Goal: Transaction & Acquisition: Download file/media

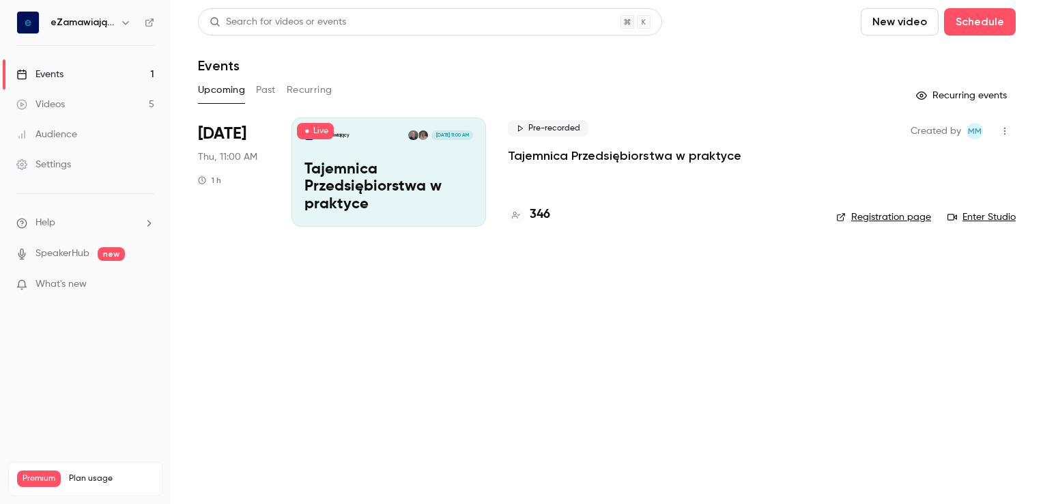
click at [52, 98] on div "Videos" at bounding box center [40, 105] width 48 height 14
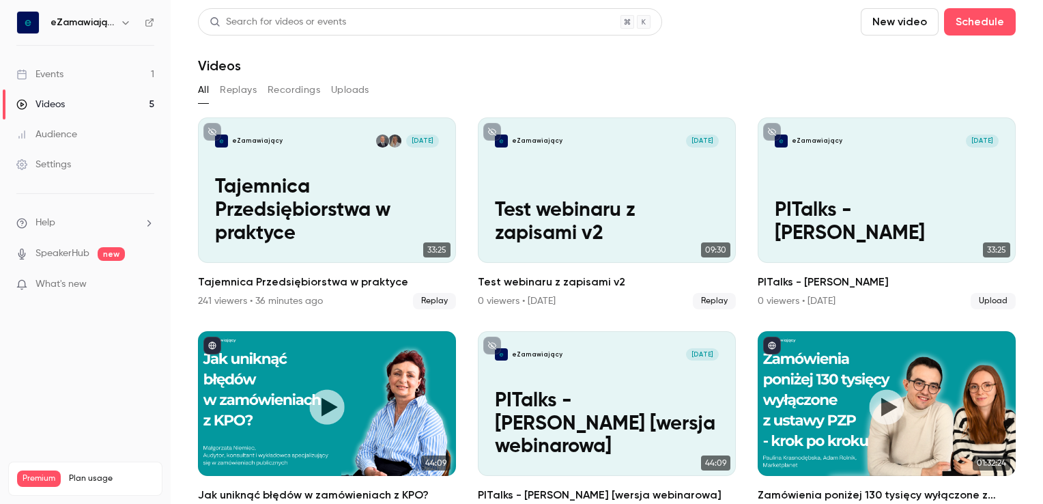
click at [59, 74] on div "Events" at bounding box center [39, 75] width 47 height 14
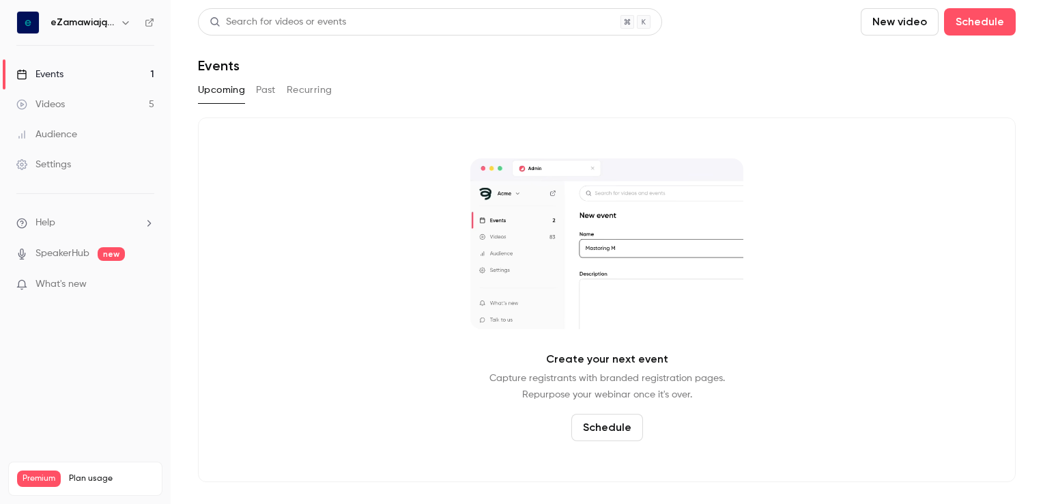
click at [89, 108] on link "Videos 5" at bounding box center [85, 104] width 171 height 30
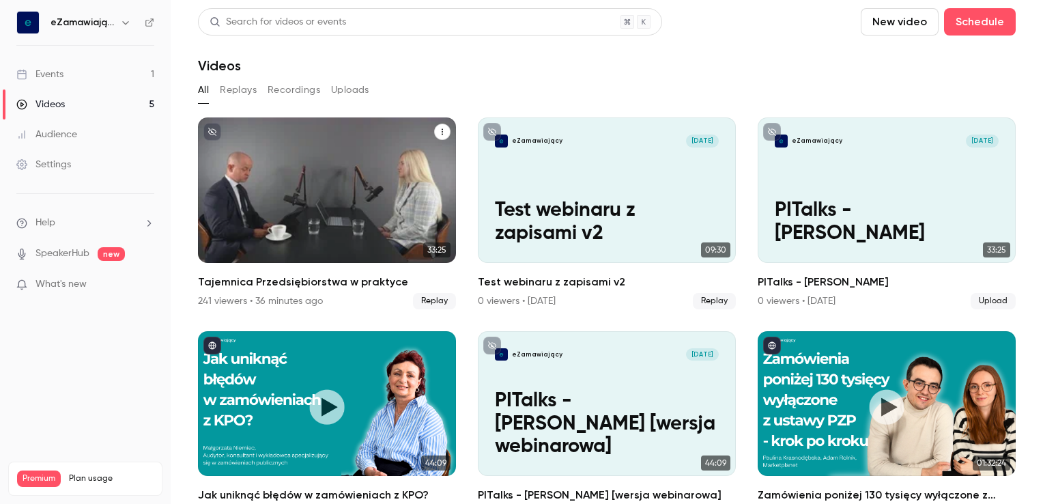
click at [234, 276] on h2 "Tajemnica Przedsiębiorstwa w praktyce" at bounding box center [327, 282] width 258 height 16
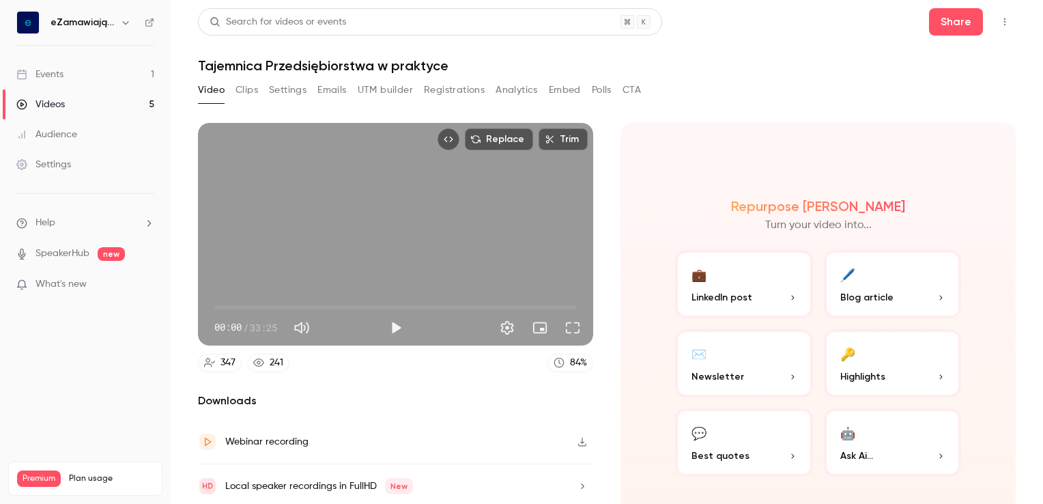
click at [210, 64] on h1 "Tajemnica Przedsiębiorstwa w praktyce" at bounding box center [607, 65] width 818 height 16
copy div "Tajemnica Przedsiębiorstwa w praktyce Video Clips Settings Emails UTM builder R…"
click at [280, 90] on button "Settings" at bounding box center [288, 90] width 38 height 22
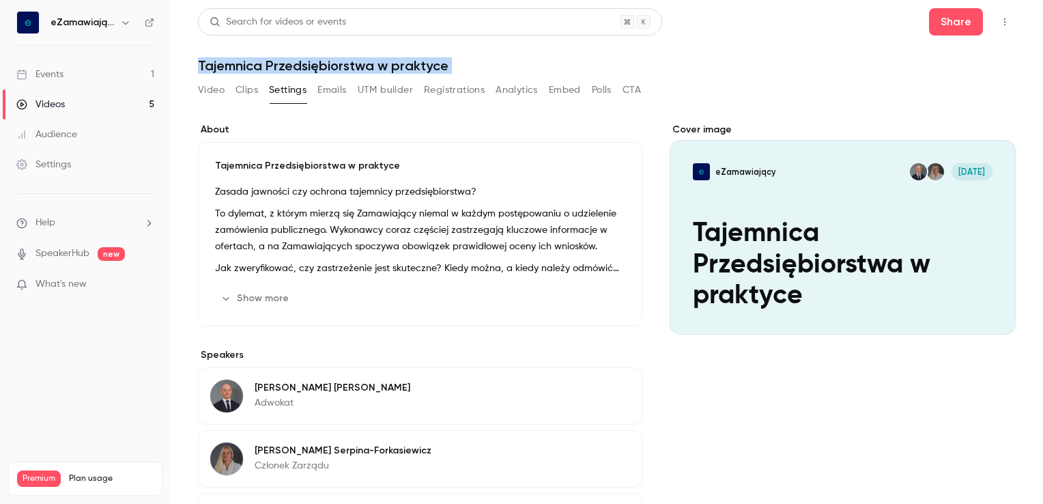
scroll to position [120, 0]
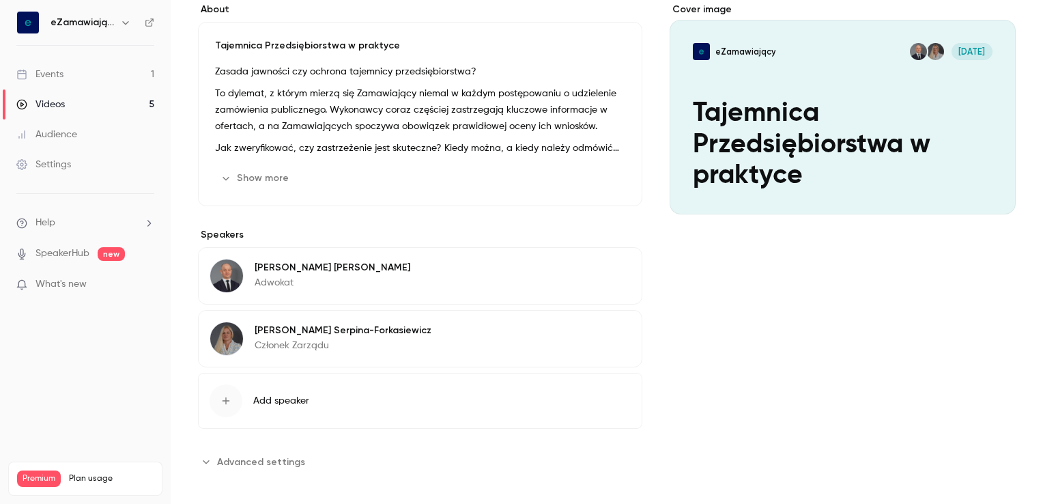
click at [266, 263] on p "[PERSON_NAME]" at bounding box center [333, 268] width 156 height 14
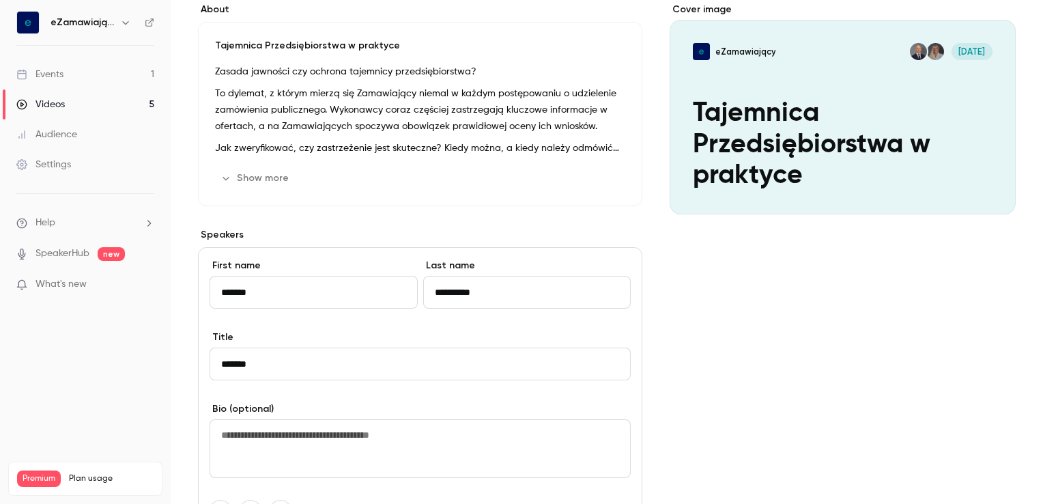
click at [760, 260] on div "Cover image eZamawiający [DATE] Tajemnica Przedsiębiorstwa w praktyce" at bounding box center [843, 406] width 346 height 807
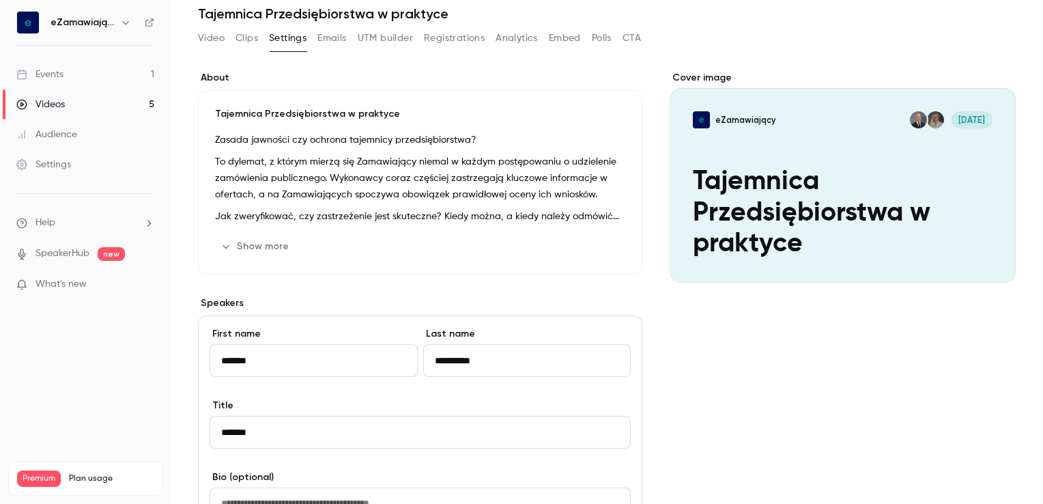
scroll to position [52, 0]
click at [983, 255] on icon "Cover image" at bounding box center [990, 258] width 15 height 11
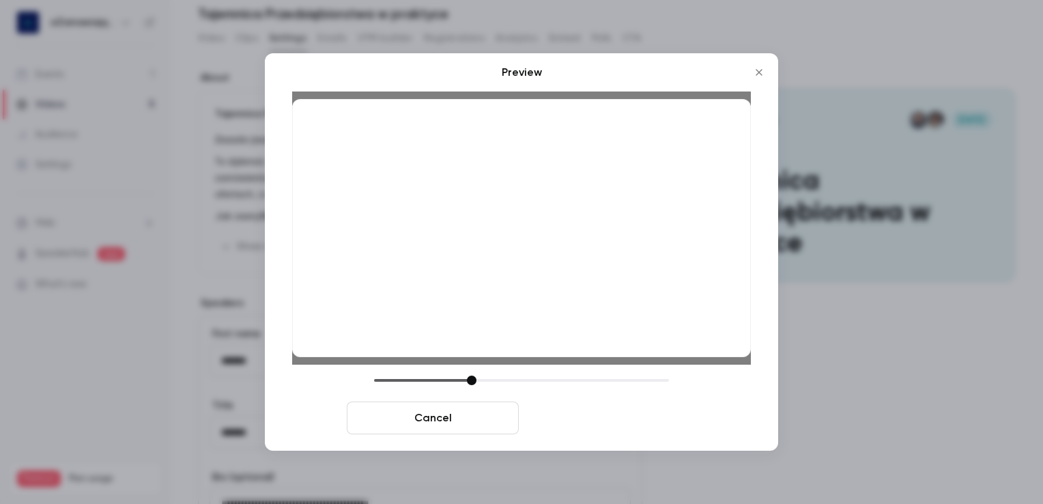
click at [609, 414] on button "Save cover" at bounding box center [610, 417] width 172 height 33
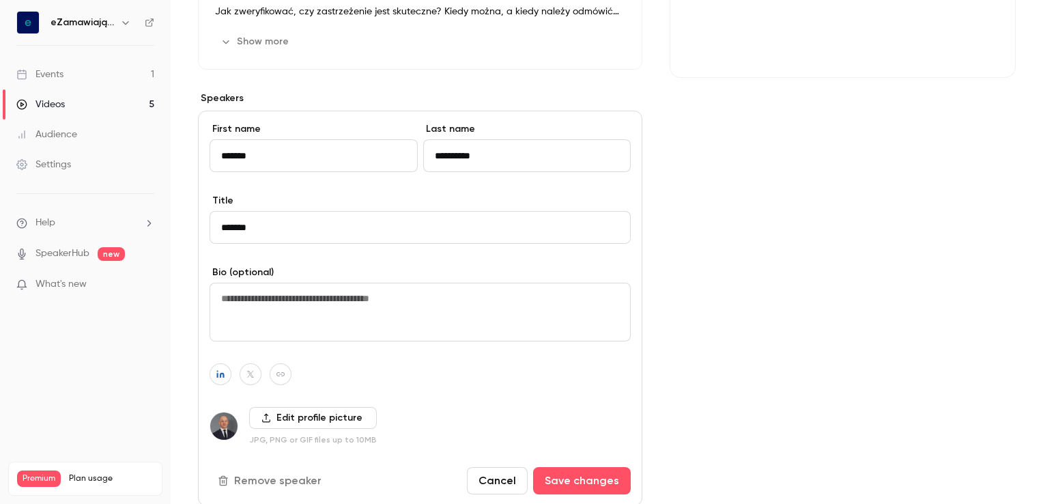
scroll to position [457, 0]
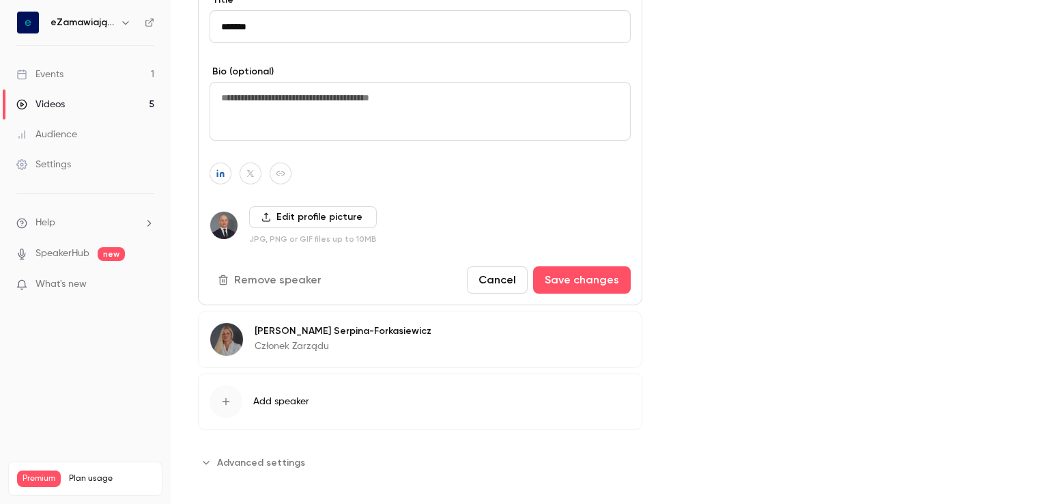
click at [473, 280] on button "Cancel" at bounding box center [497, 279] width 61 height 27
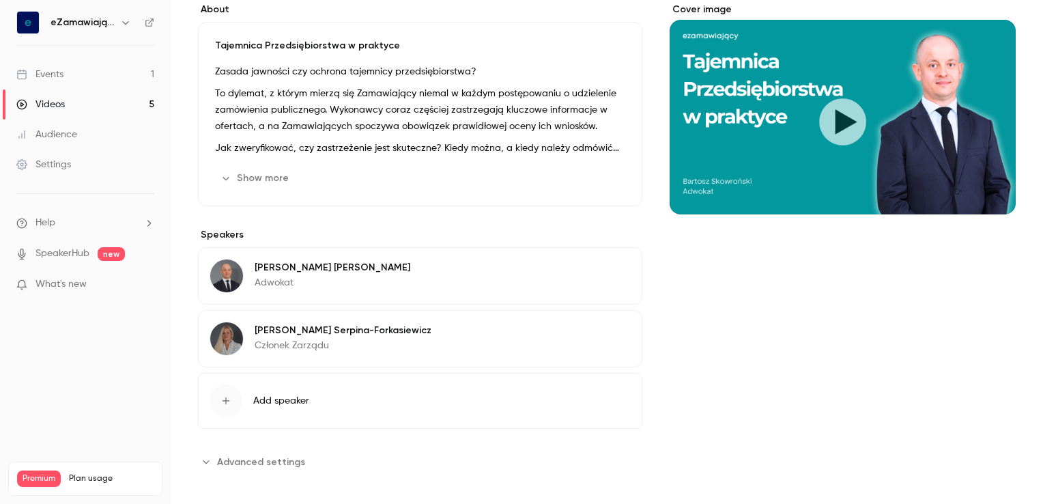
scroll to position [0, 0]
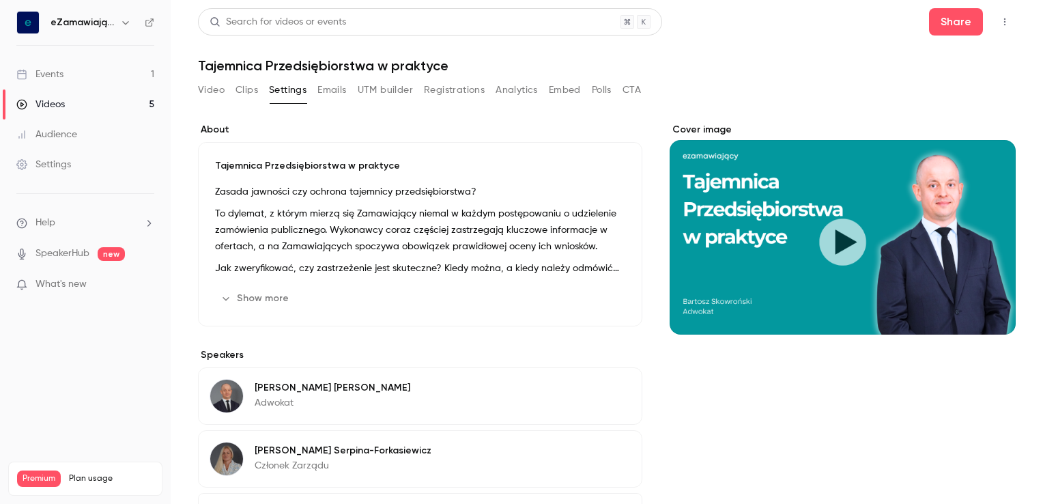
click at [210, 89] on button "Video" at bounding box center [211, 90] width 27 height 22
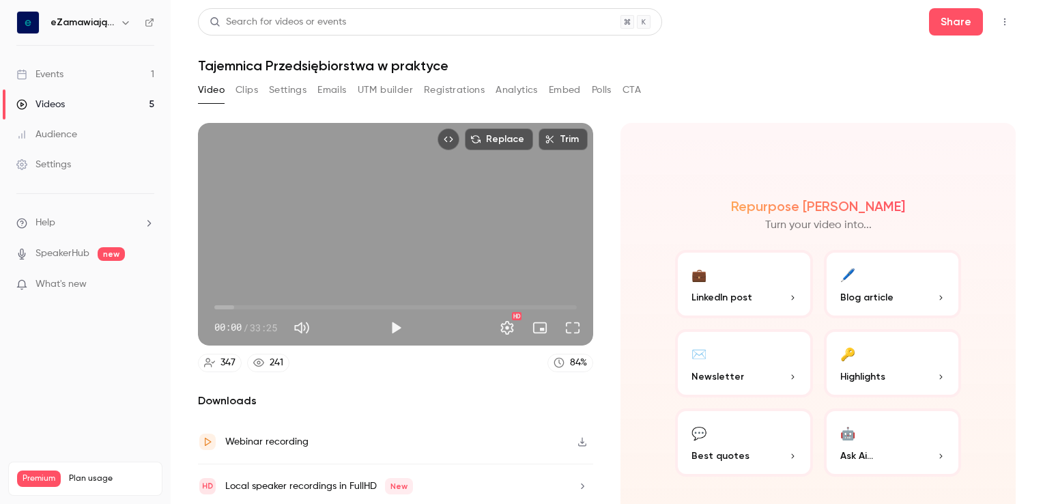
click at [66, 104] on link "Videos 5" at bounding box center [85, 104] width 171 height 30
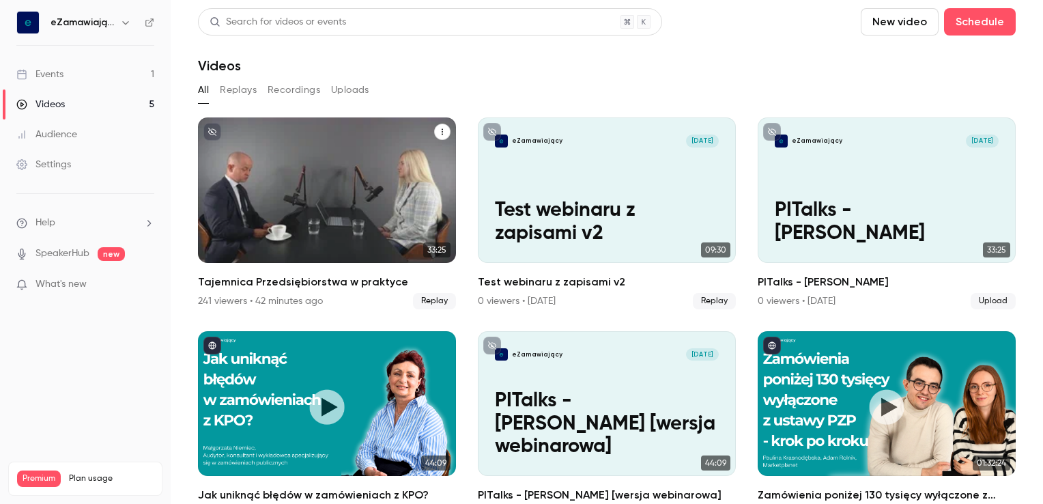
click at [210, 132] on icon "unpublished" at bounding box center [212, 132] width 8 height 8
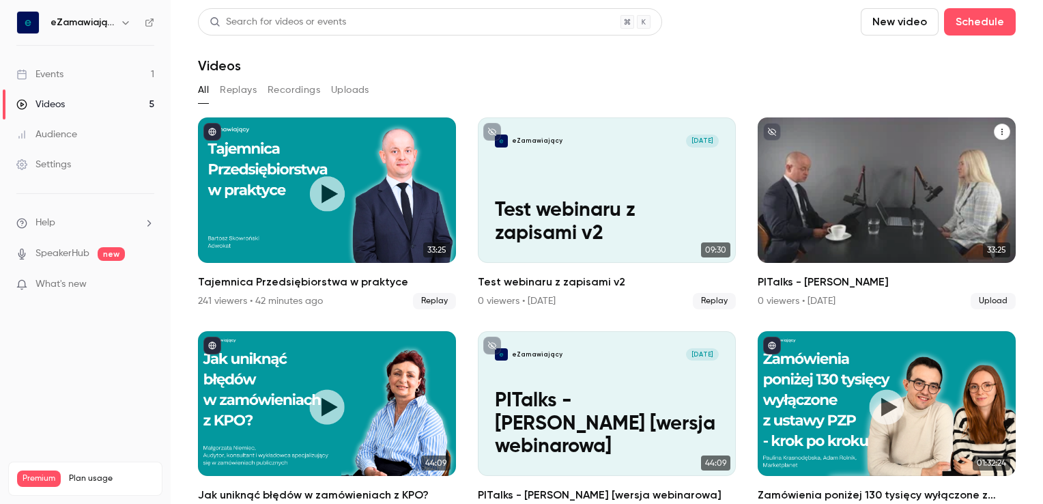
click at [994, 127] on button "PITalks - Bartosz Skowroński" at bounding box center [1002, 132] width 16 height 16
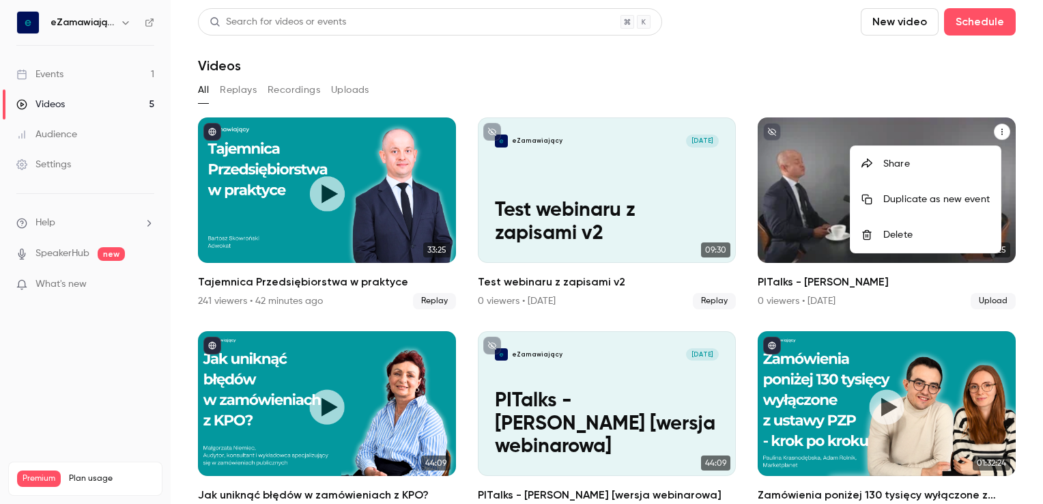
click at [892, 233] on div "Delete" at bounding box center [936, 235] width 106 height 14
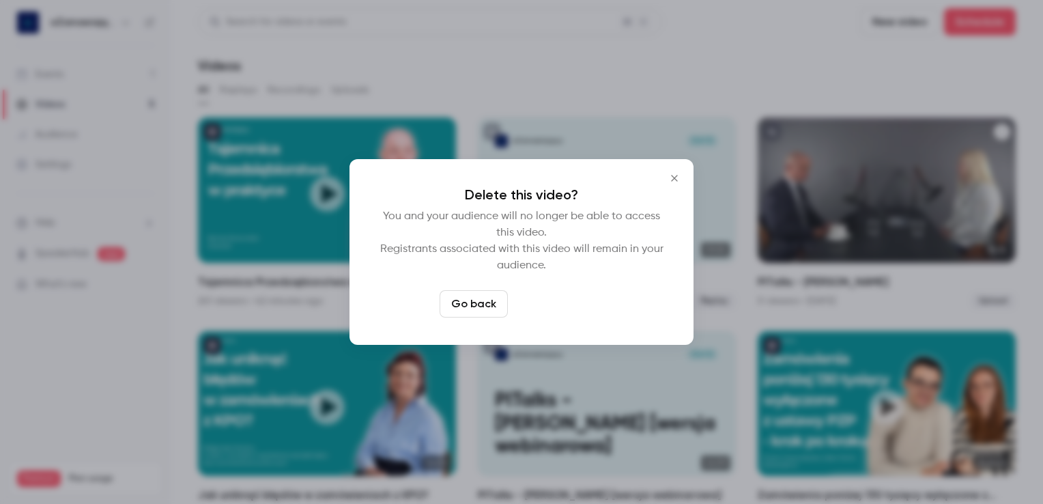
click at [568, 303] on button "Delete video" at bounding box center [558, 303] width 91 height 27
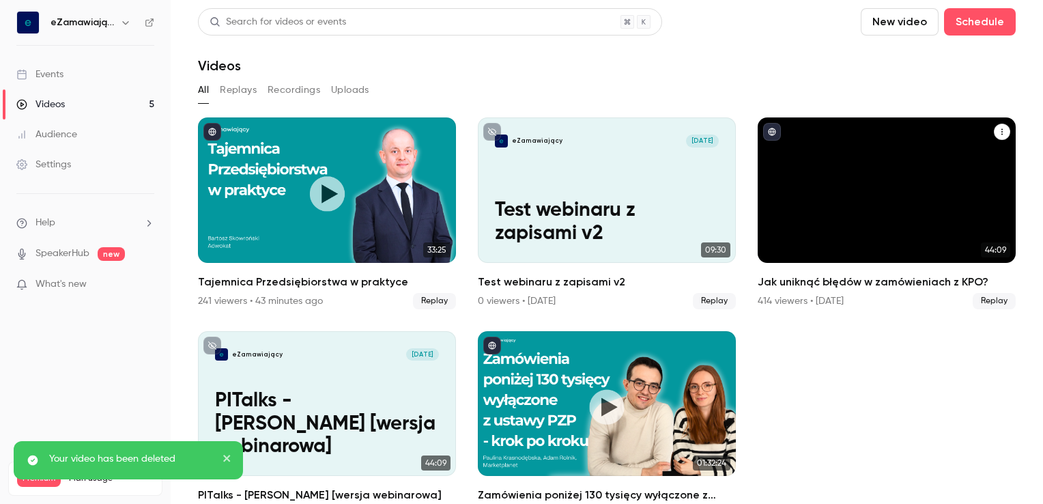
scroll to position [30, 0]
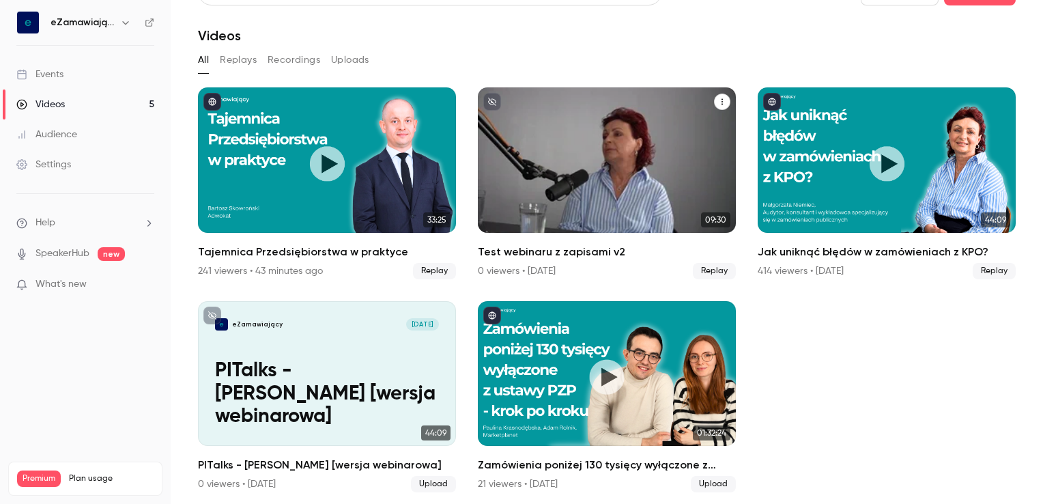
click at [718, 104] on icon "Test webinaru z zapisami v2" at bounding box center [722, 102] width 8 height 8
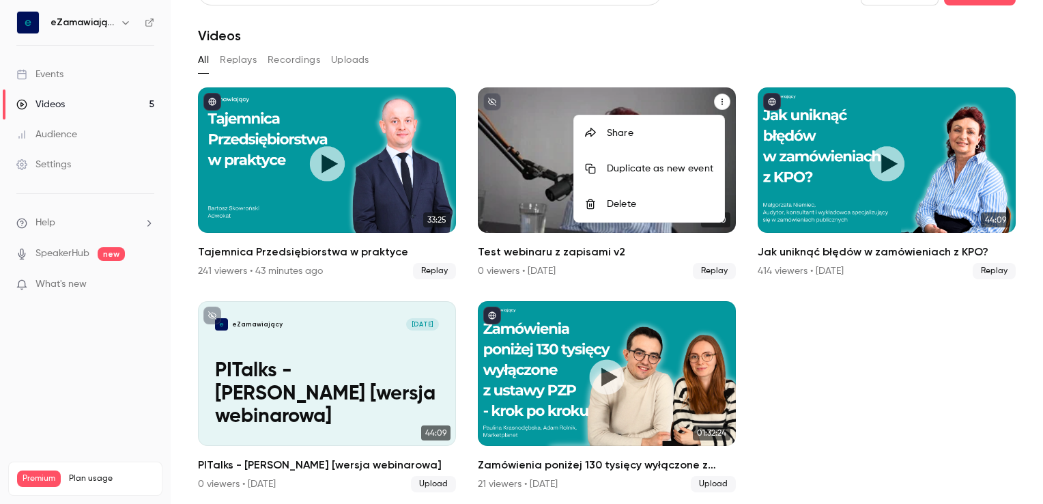
click at [614, 204] on div "Delete" at bounding box center [660, 204] width 106 height 14
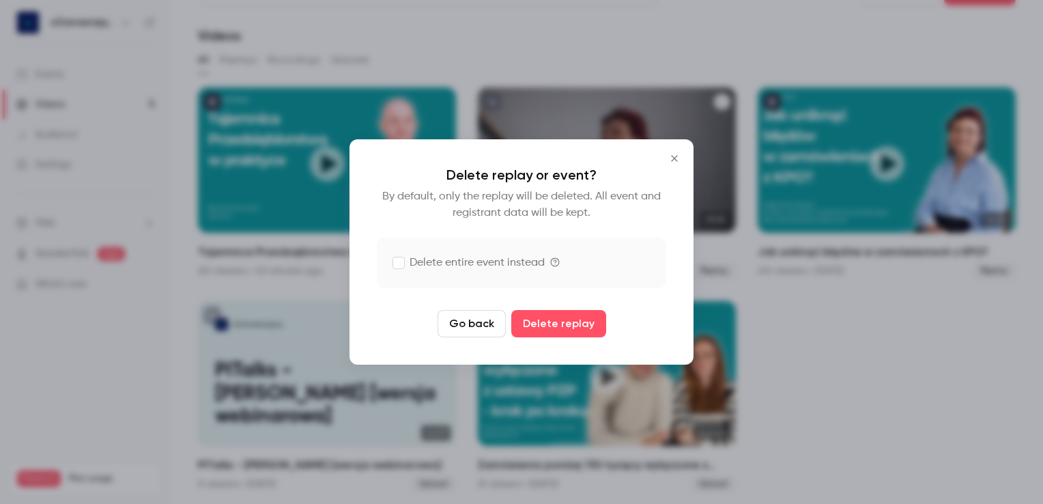
click at [672, 161] on icon "Close" at bounding box center [674, 158] width 16 height 11
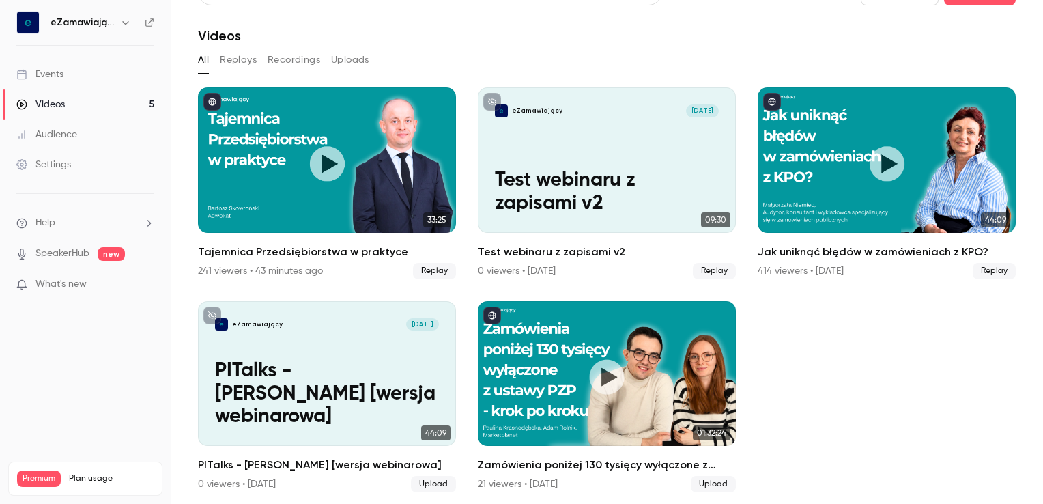
click at [76, 76] on link "Events" at bounding box center [85, 74] width 171 height 30
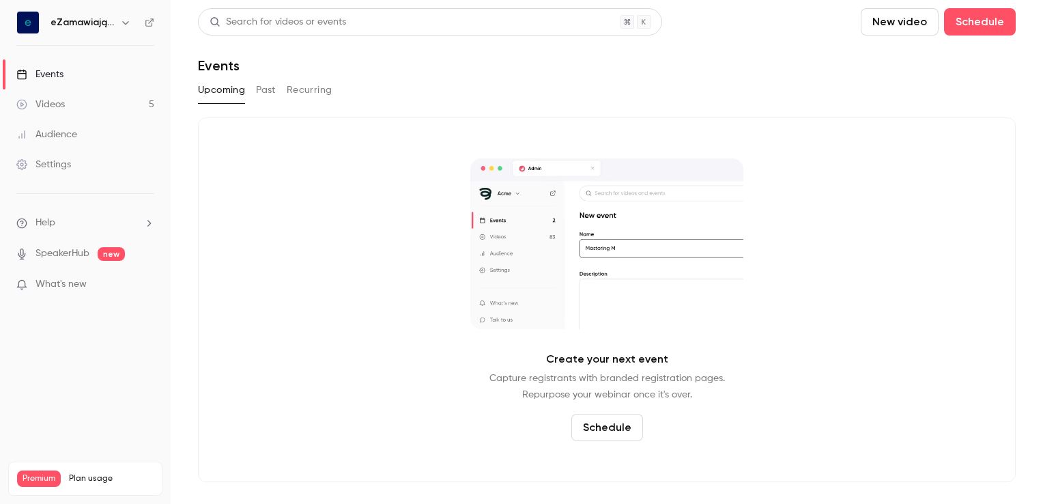
click at [296, 91] on button "Recurring" at bounding box center [310, 90] width 46 height 22
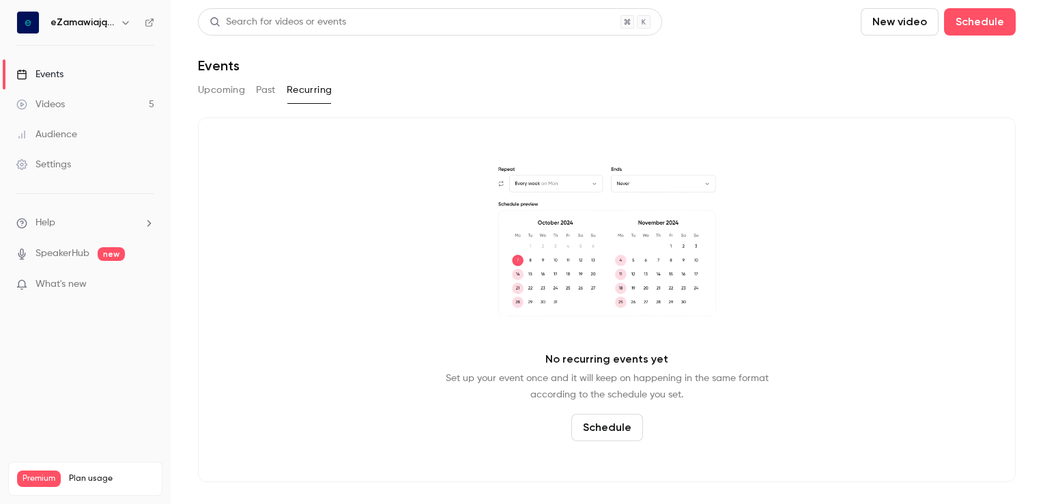
click at [270, 85] on button "Past" at bounding box center [266, 90] width 20 height 22
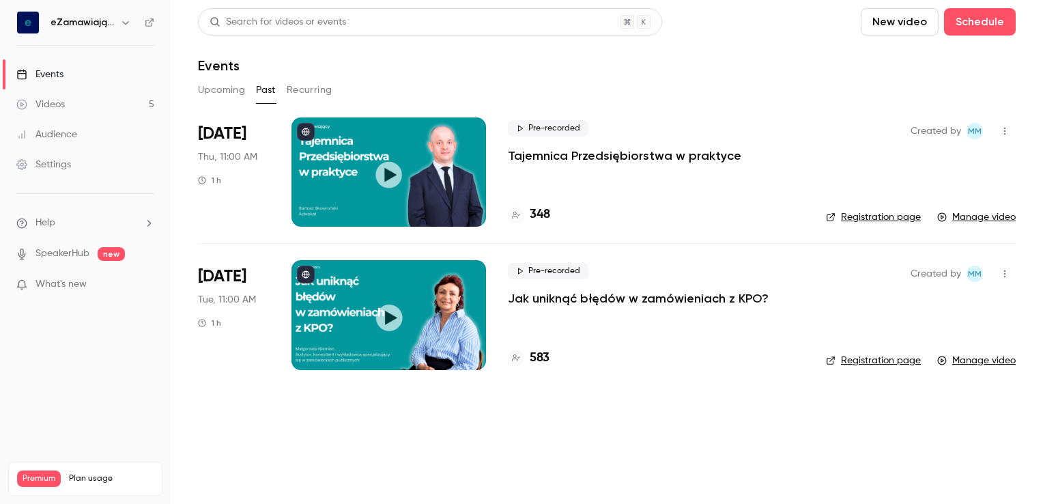
click at [63, 104] on div "Videos" at bounding box center [40, 105] width 48 height 14
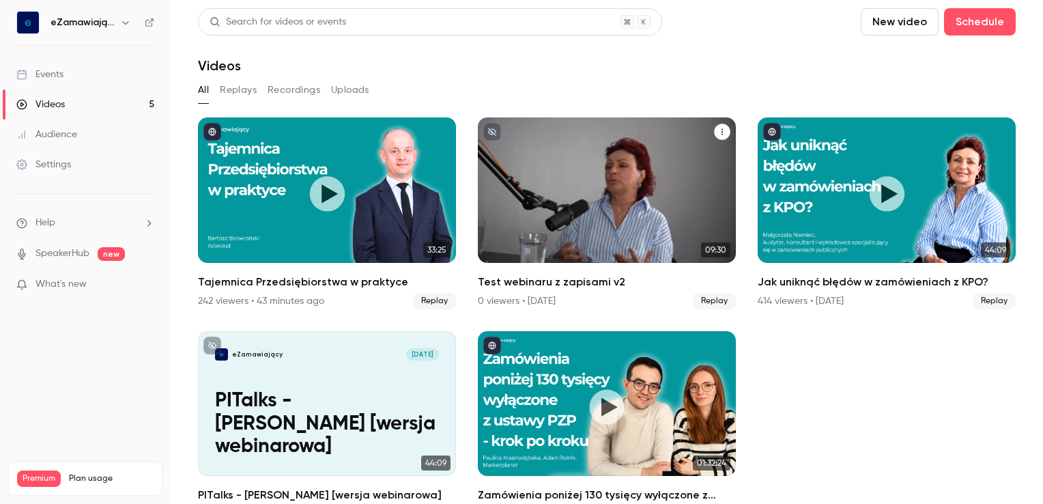
click at [718, 132] on icon "Test webinaru z zapisami v2" at bounding box center [722, 132] width 8 height 8
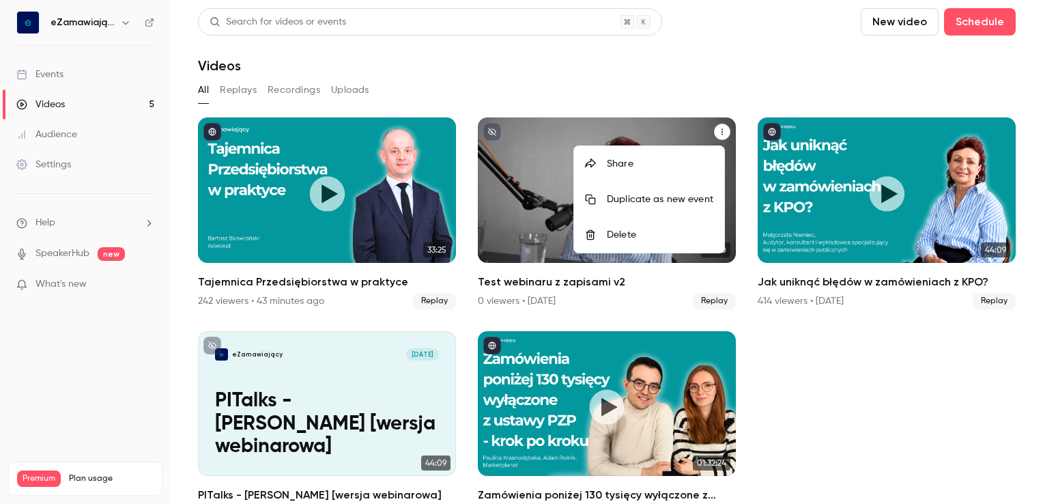
click at [617, 240] on div "Delete" at bounding box center [660, 235] width 106 height 14
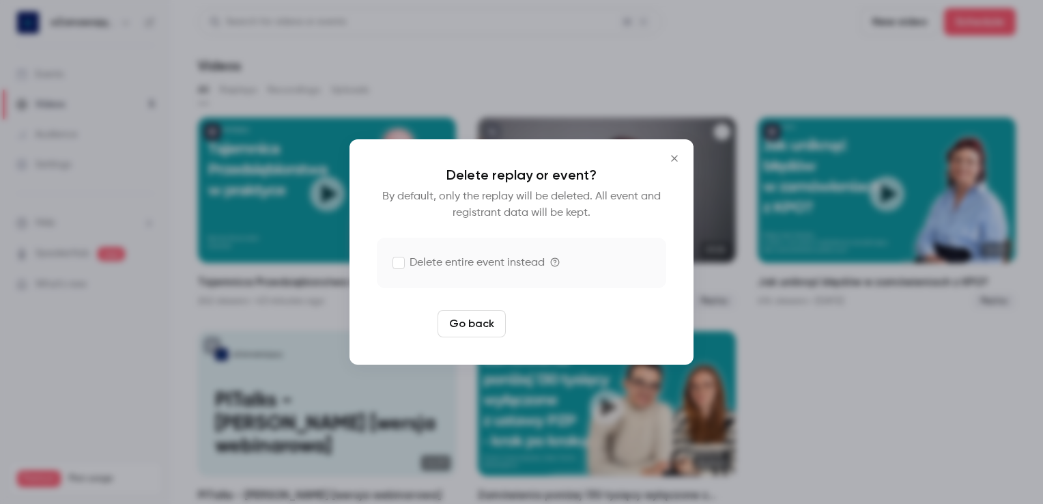
click at [562, 326] on button "Delete replay" at bounding box center [558, 323] width 95 height 27
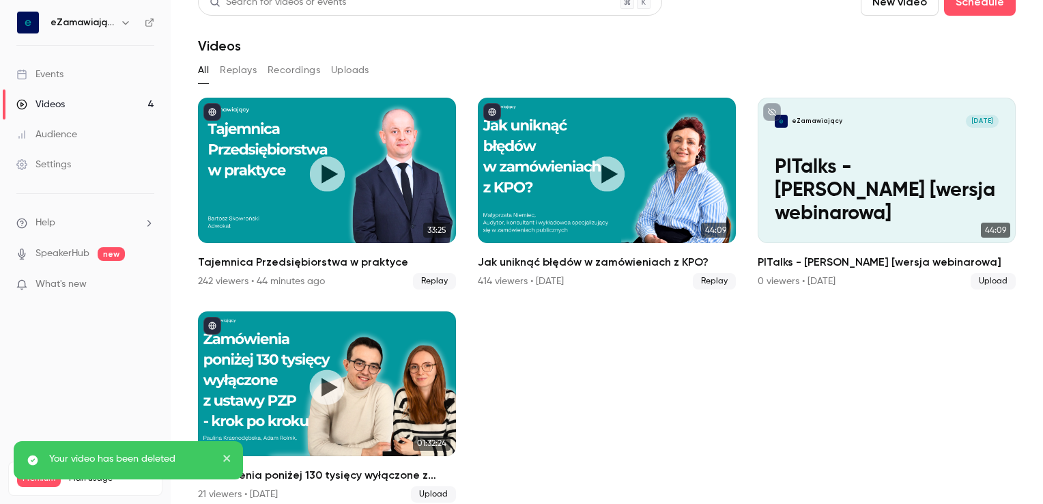
scroll to position [30, 0]
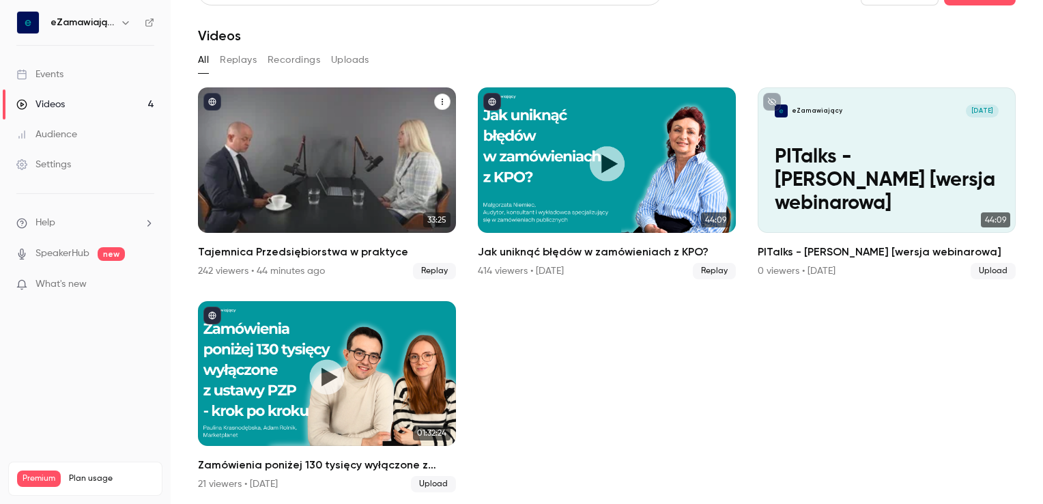
click at [374, 130] on div "Tajemnica Przedsiębiorstwa w praktyce" at bounding box center [327, 159] width 258 height 145
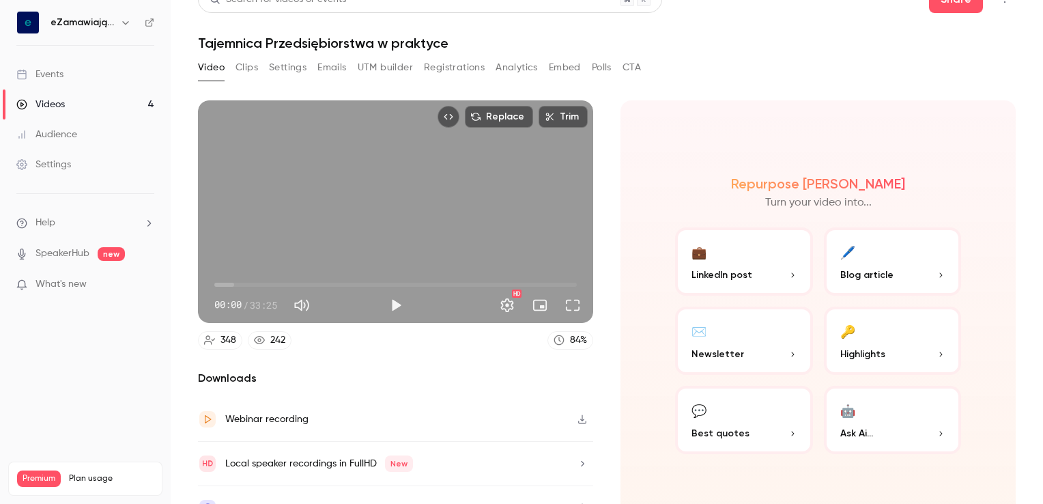
scroll to position [44, 0]
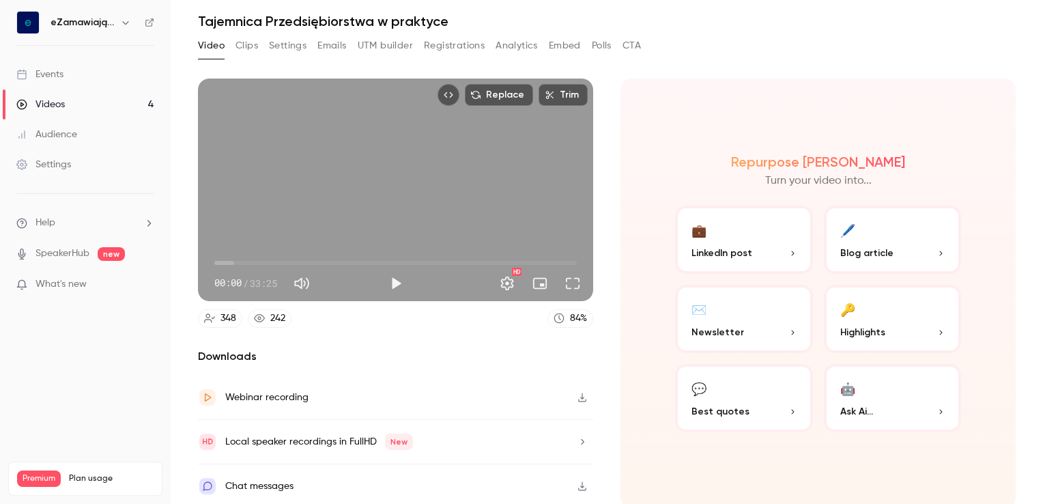
click at [50, 110] on div "Videos" at bounding box center [40, 105] width 48 height 14
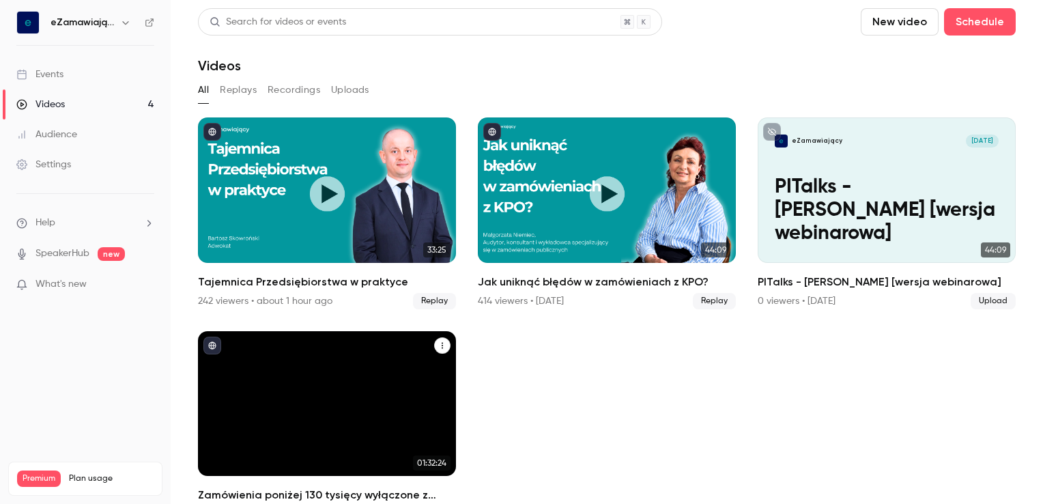
scroll to position [30, 0]
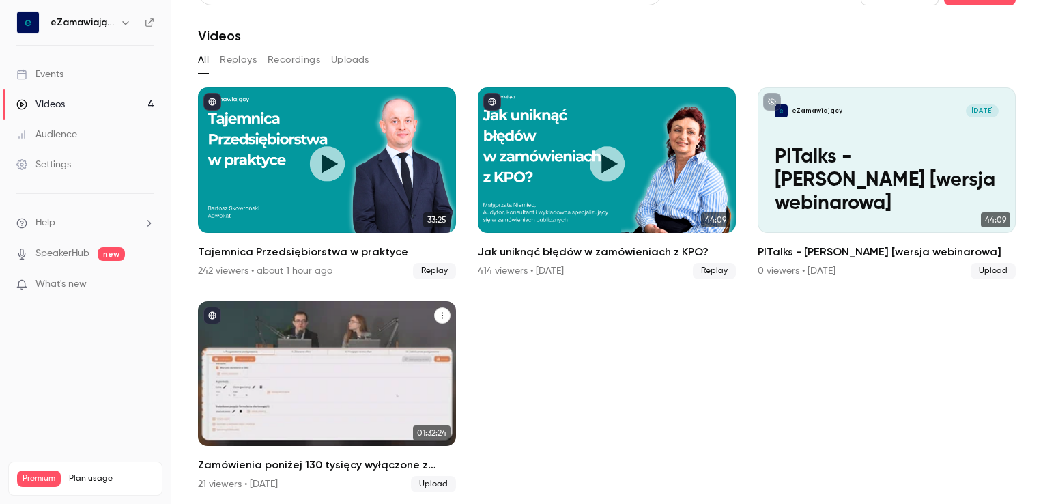
click at [363, 329] on div "Zamówienia poniżej 130 tysięcy wyłączone z ustawy PZP- krok po kroku" at bounding box center [327, 373] width 258 height 145
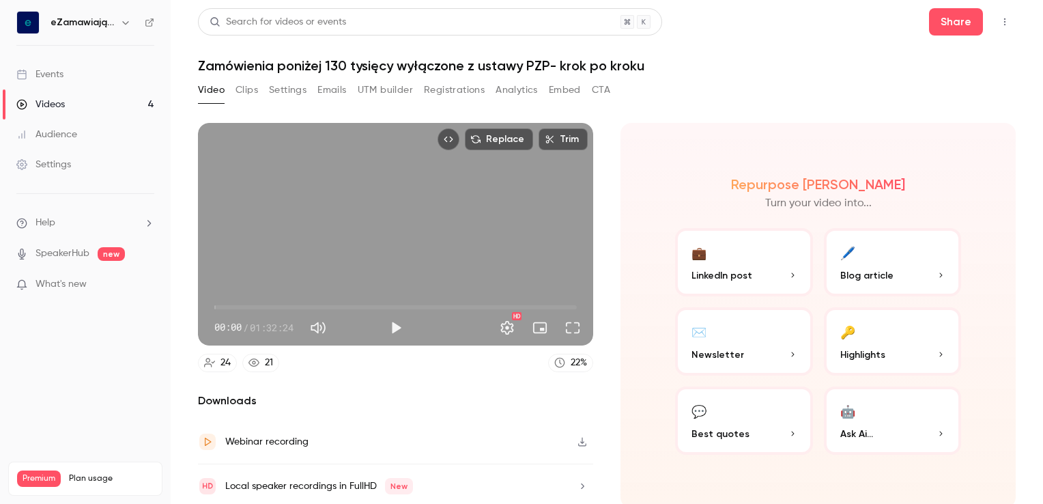
click at [443, 86] on button "Registrations" at bounding box center [454, 90] width 61 height 22
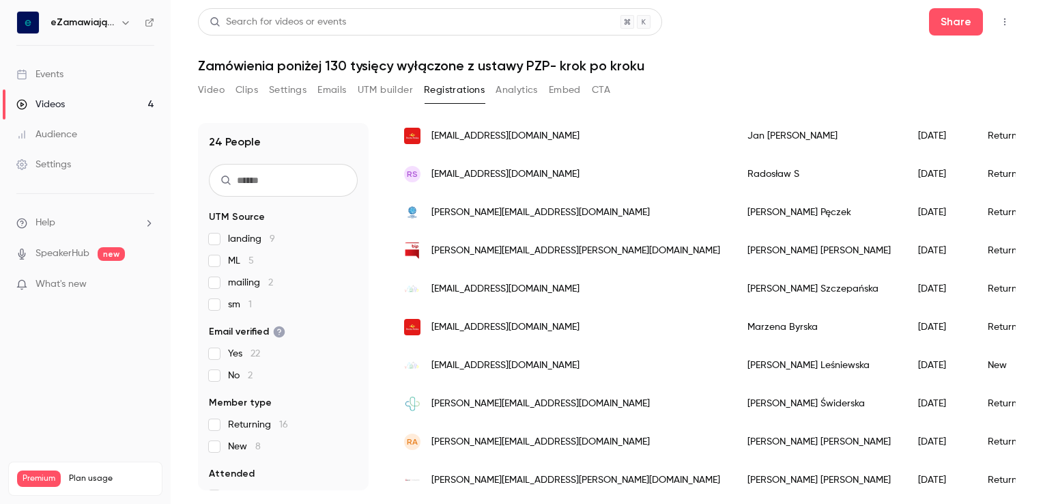
scroll to position [136, 0]
click at [734, 213] on div "[PERSON_NAME]" at bounding box center [819, 212] width 171 height 38
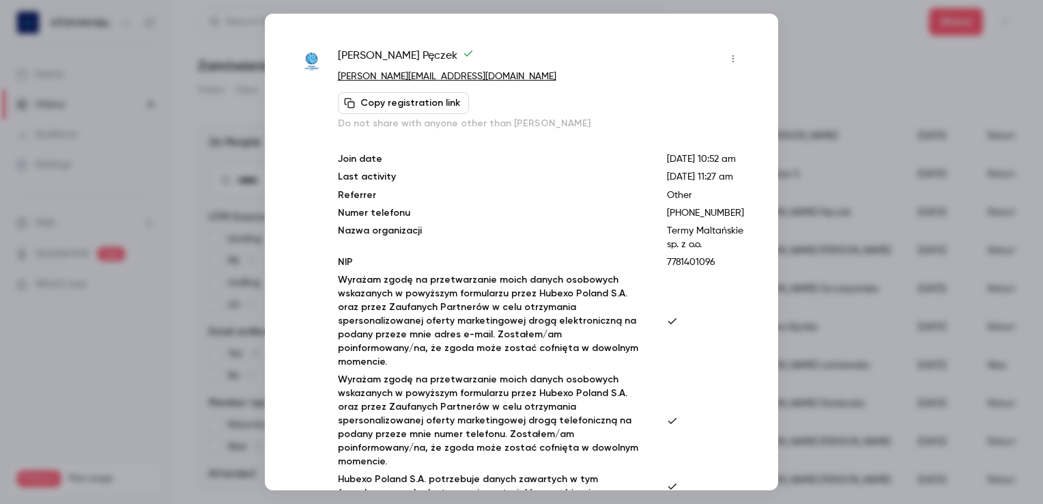
scroll to position [263, 0]
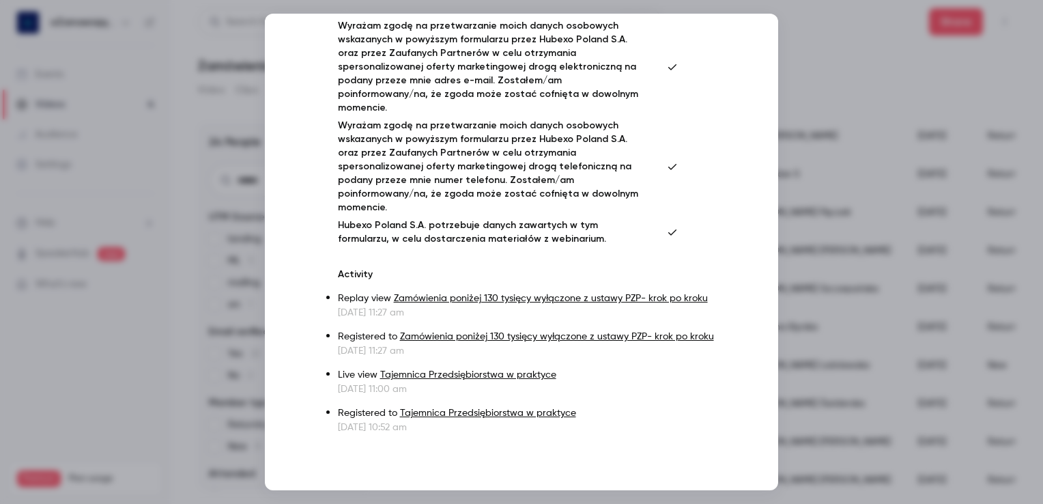
click at [811, 35] on div at bounding box center [521, 252] width 1043 height 504
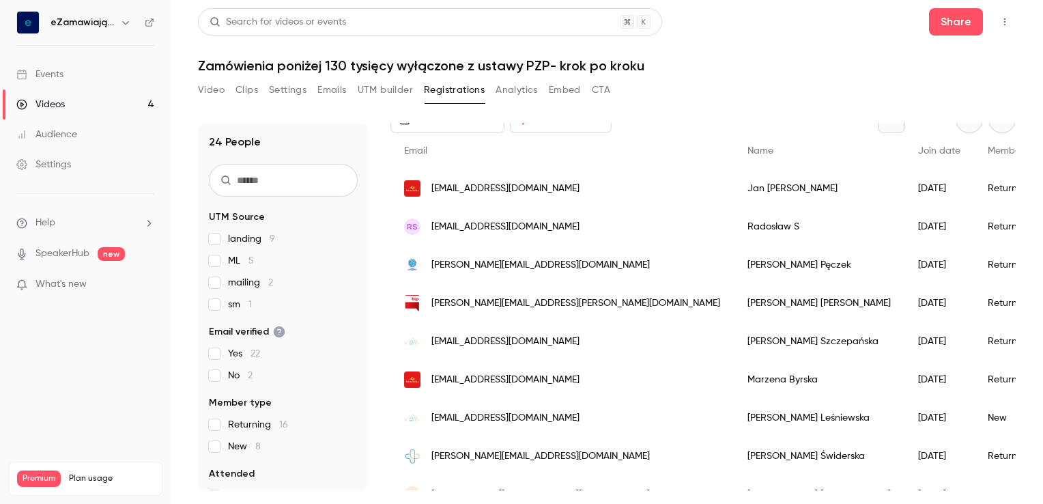
scroll to position [0, 0]
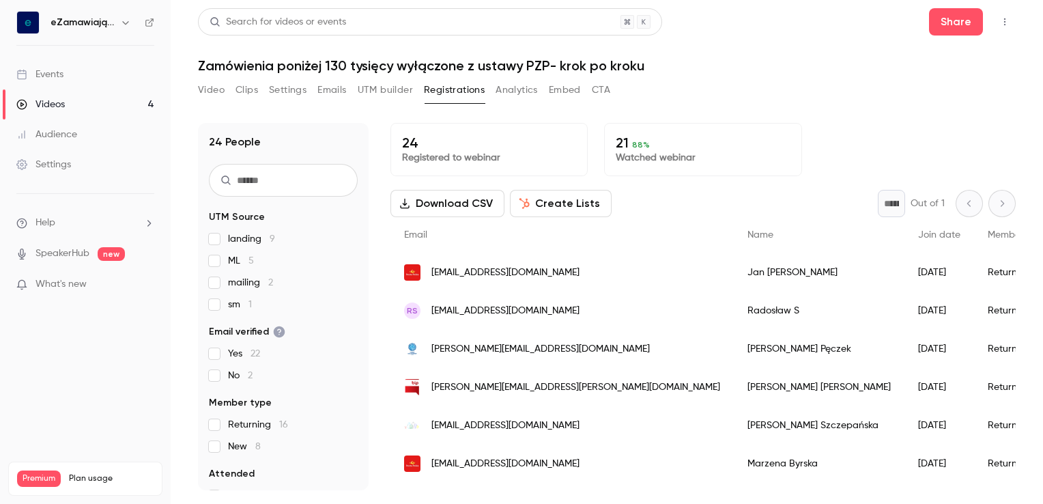
click at [60, 103] on div "Videos" at bounding box center [40, 105] width 48 height 14
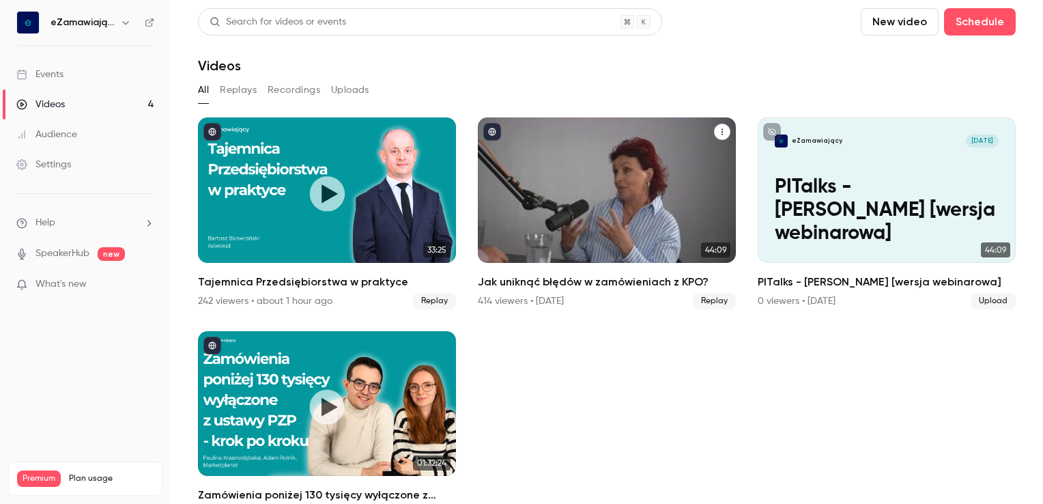
click at [611, 200] on div "Jak uniknąć błędów w zamówieniach z KPO?" at bounding box center [607, 189] width 258 height 145
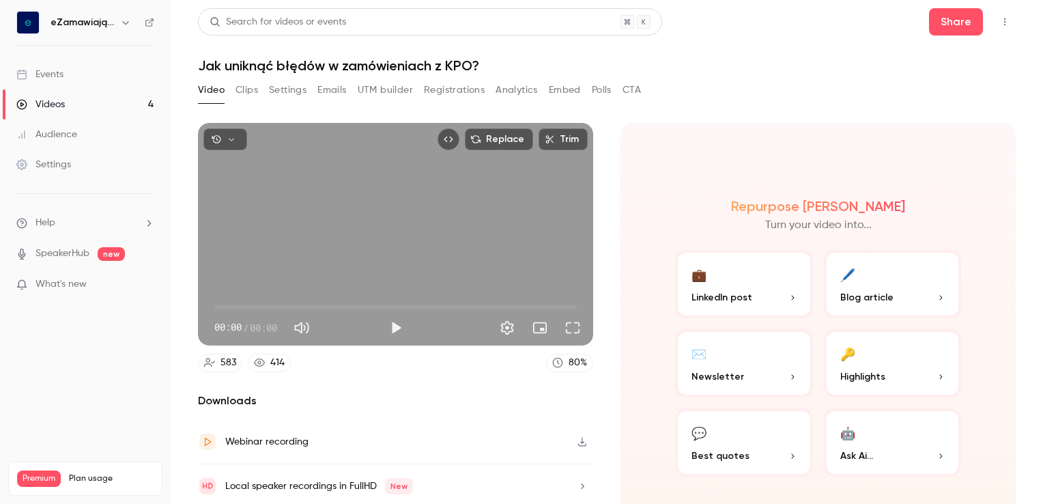
click at [471, 91] on button "Registrations" at bounding box center [454, 90] width 61 height 22
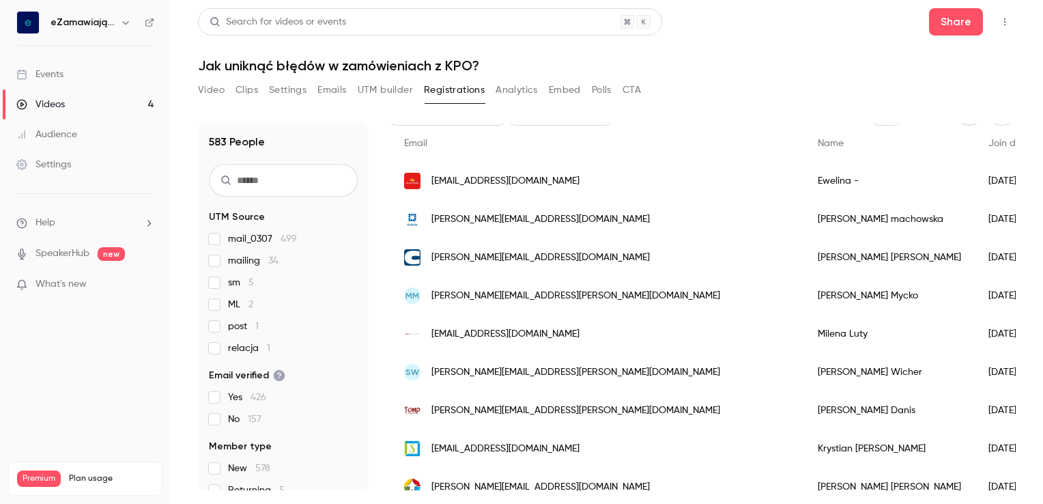
scroll to position [68, 0]
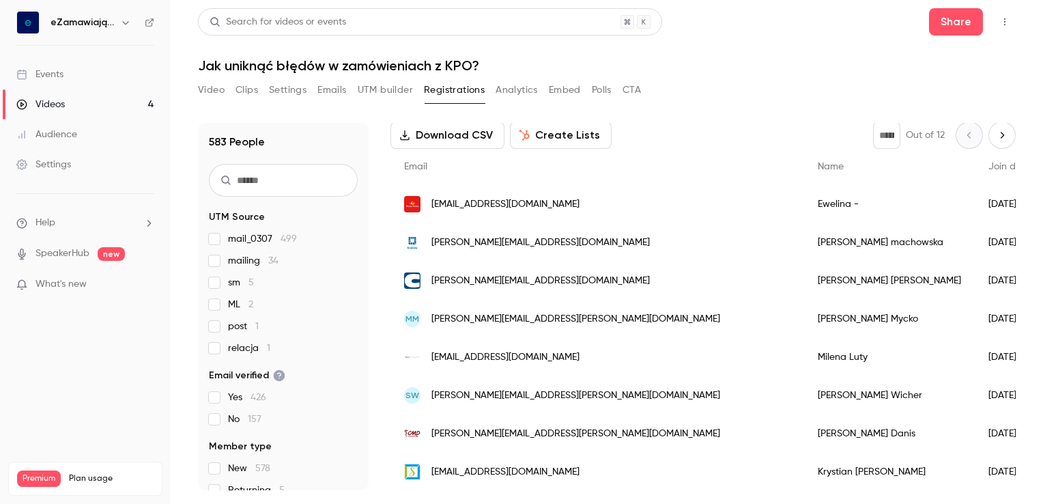
click at [635, 201] on div "[EMAIL_ADDRESS][DOMAIN_NAME]" at bounding box center [597, 204] width 414 height 38
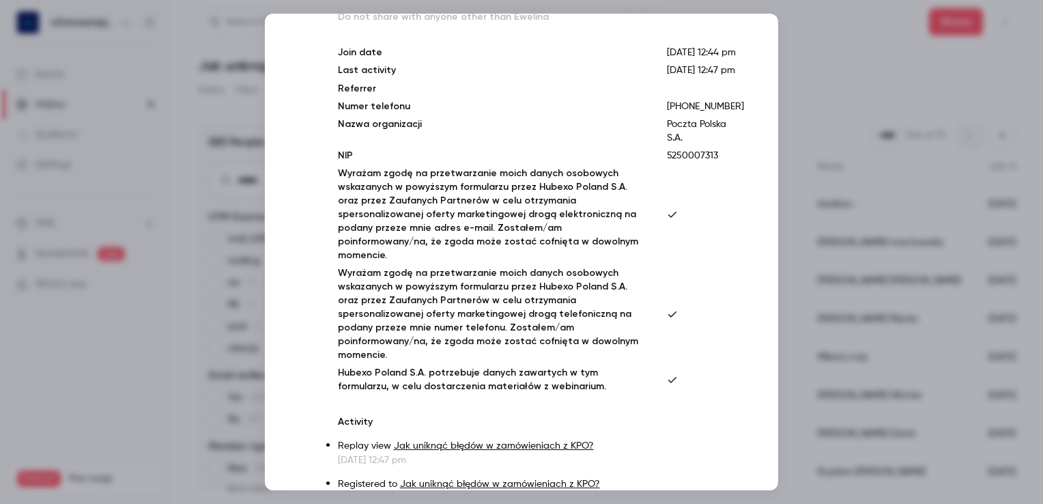
scroll to position [0, 0]
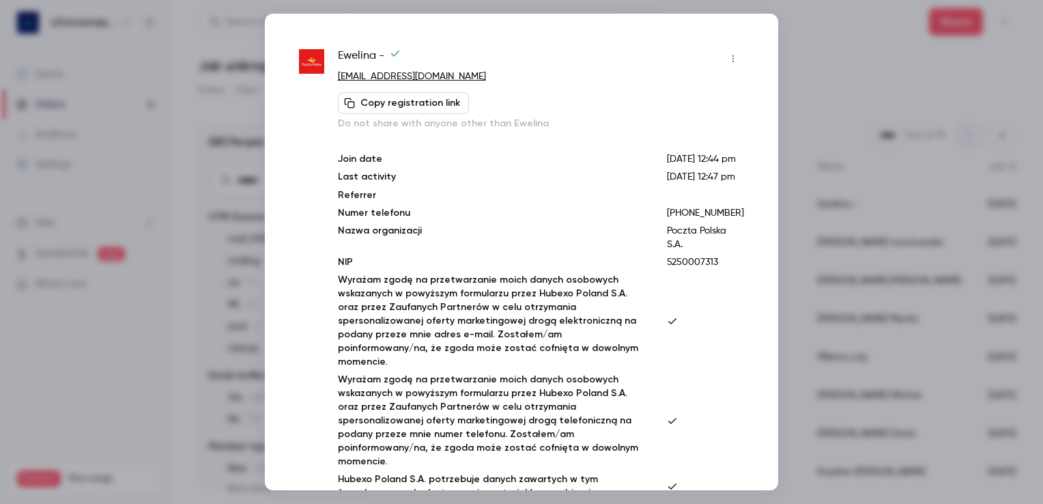
click at [803, 38] on div at bounding box center [521, 252] width 1043 height 504
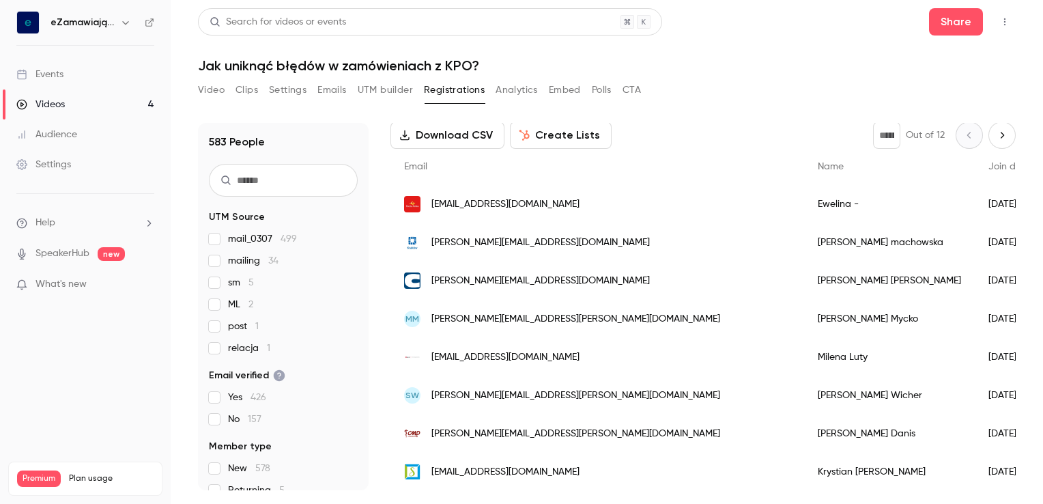
scroll to position [205, 0]
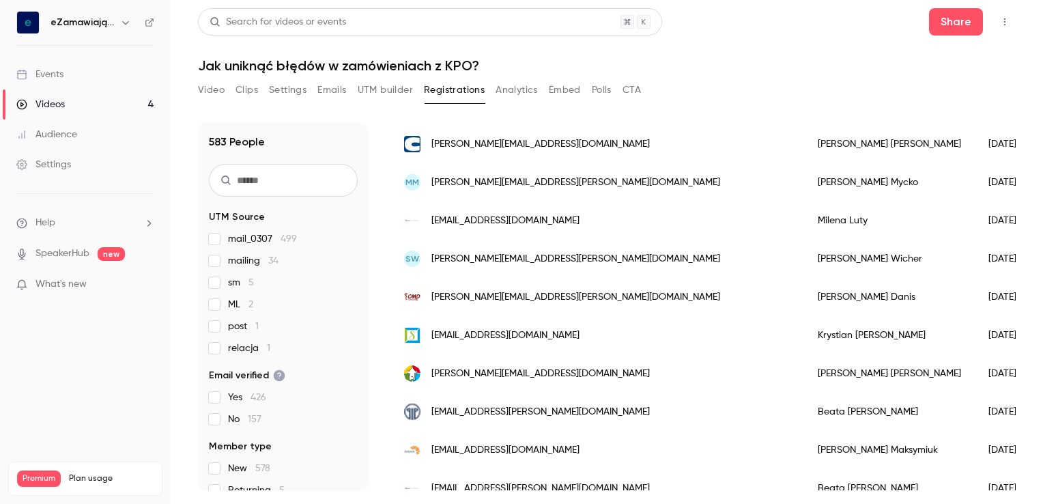
click at [576, 292] on div "[PERSON_NAME][EMAIL_ADDRESS][PERSON_NAME][DOMAIN_NAME]" at bounding box center [597, 297] width 414 height 38
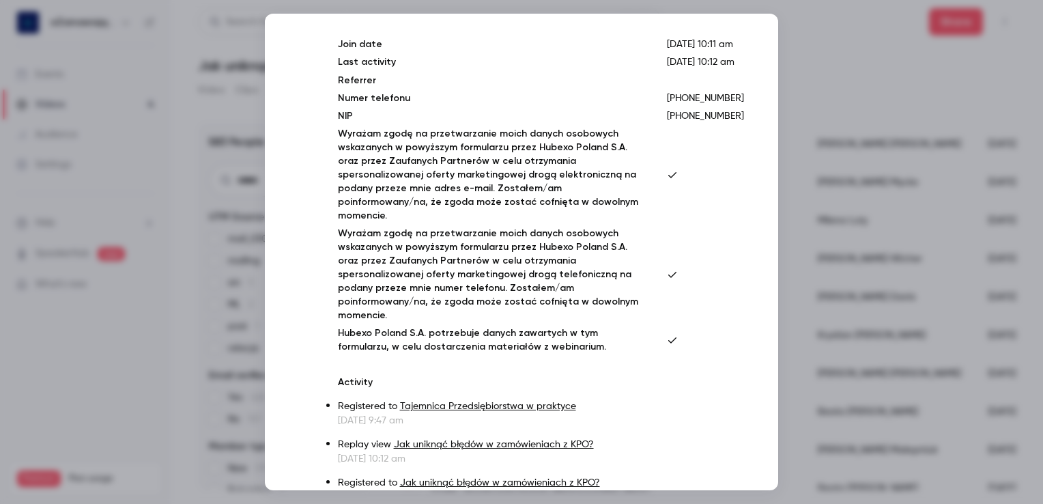
scroll to position [195, 0]
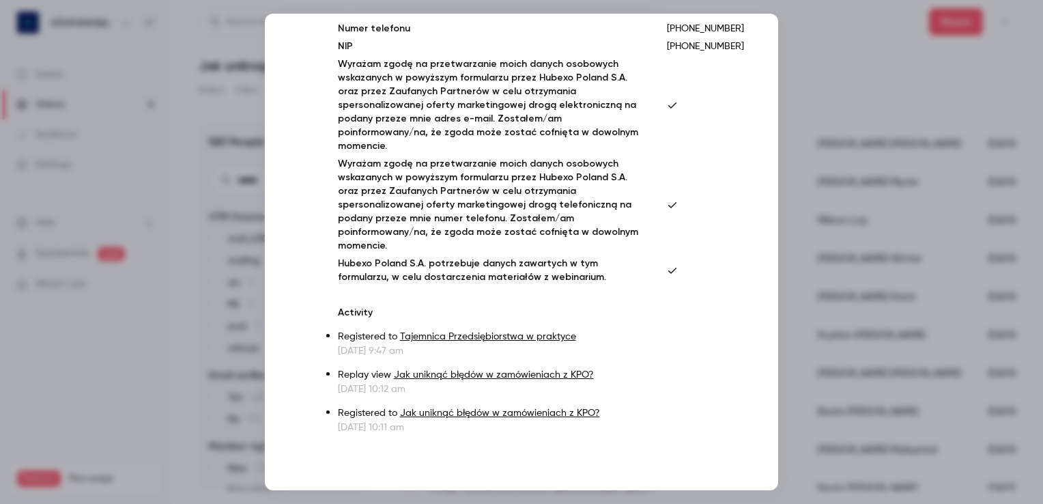
click at [803, 35] on div at bounding box center [521, 252] width 1043 height 504
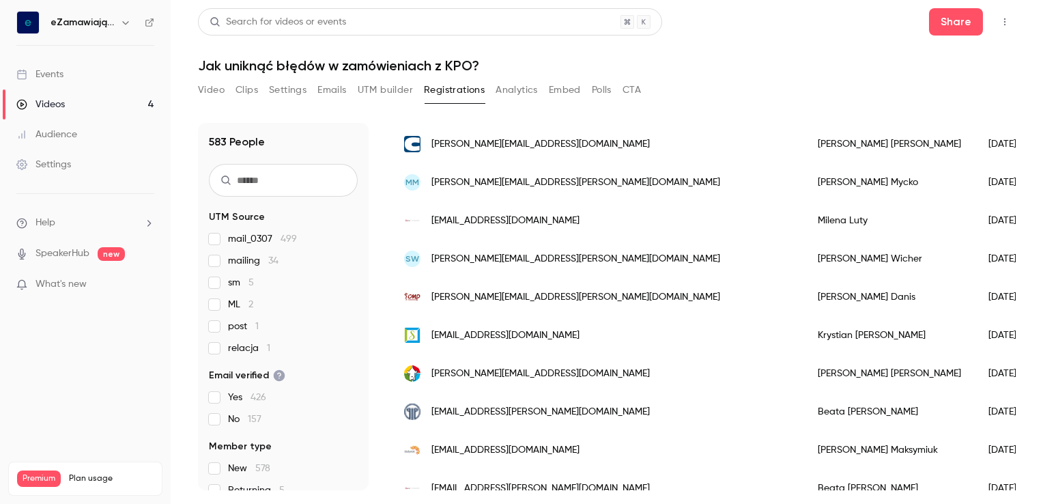
click at [91, 102] on link "Videos 4" at bounding box center [85, 104] width 171 height 30
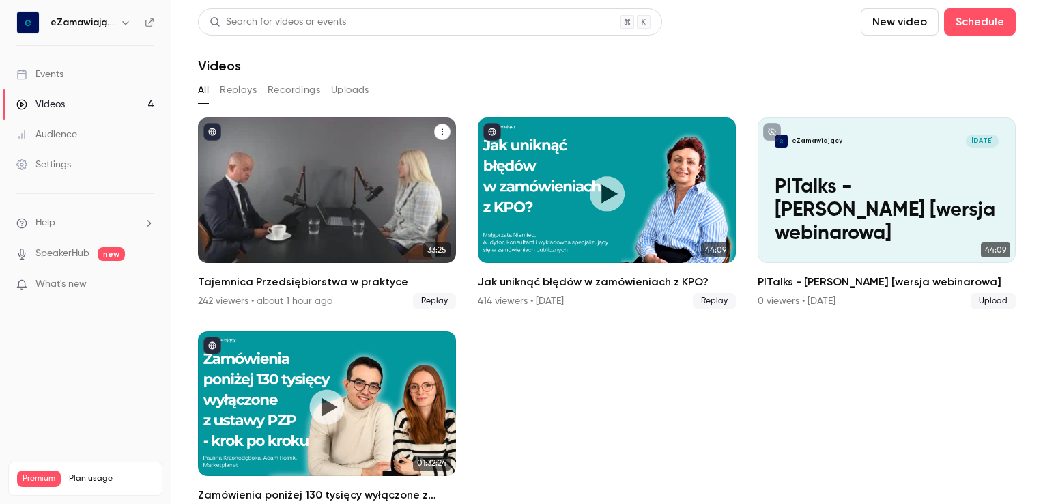
click at [362, 143] on div "Tajemnica Przedsiębiorstwa w praktyce" at bounding box center [327, 189] width 258 height 145
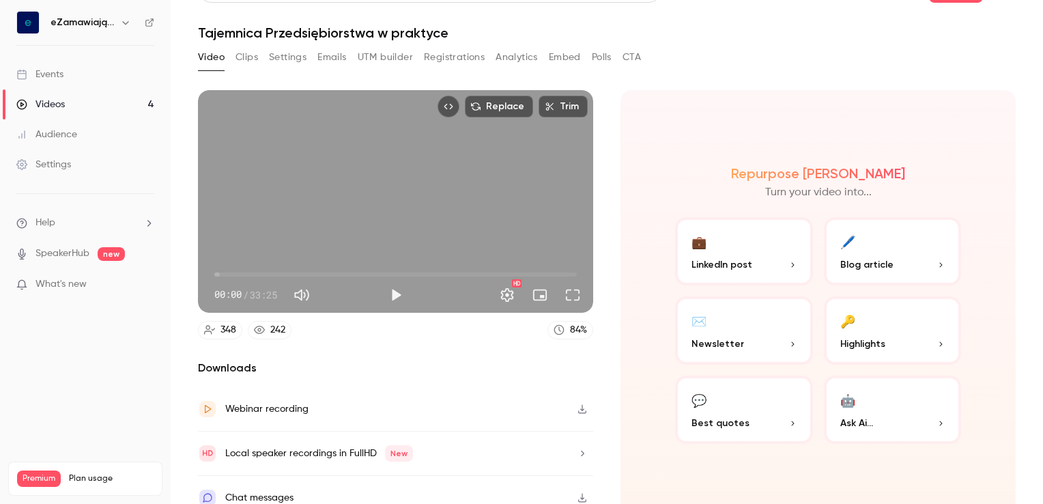
scroll to position [44, 0]
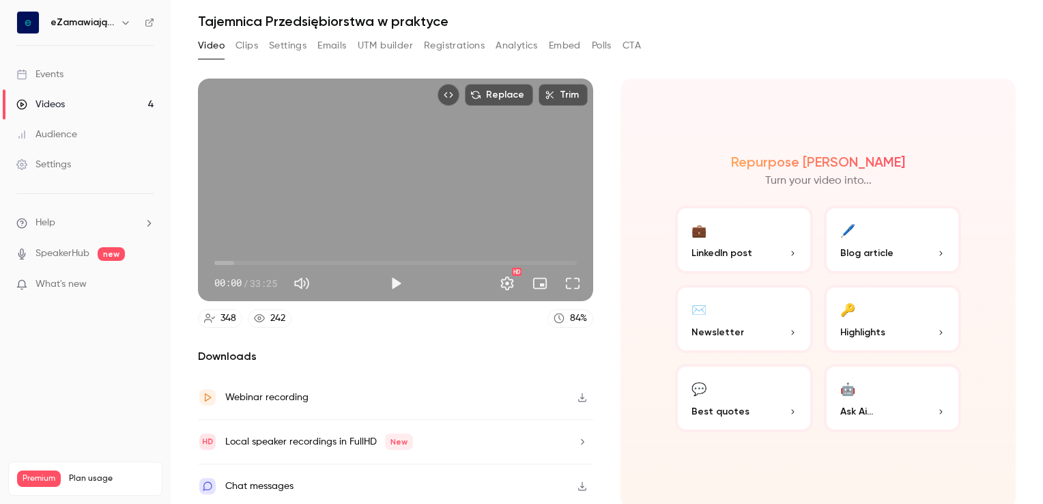
click at [577, 481] on icon "button" at bounding box center [582, 486] width 11 height 10
click at [946, 31] on div "Search for videos or events Share Tajemnica Przedsiębiorstwa w praktyce Video C…" at bounding box center [607, 207] width 818 height 487
click at [994, 247] on div "Repurpose Ai Turn your video into... 💼 LinkedIn post 🖊️ Blog article ✉️ Newslet…" at bounding box center [817, 292] width 395 height 429
click at [444, 45] on button "Registrations" at bounding box center [454, 46] width 61 height 22
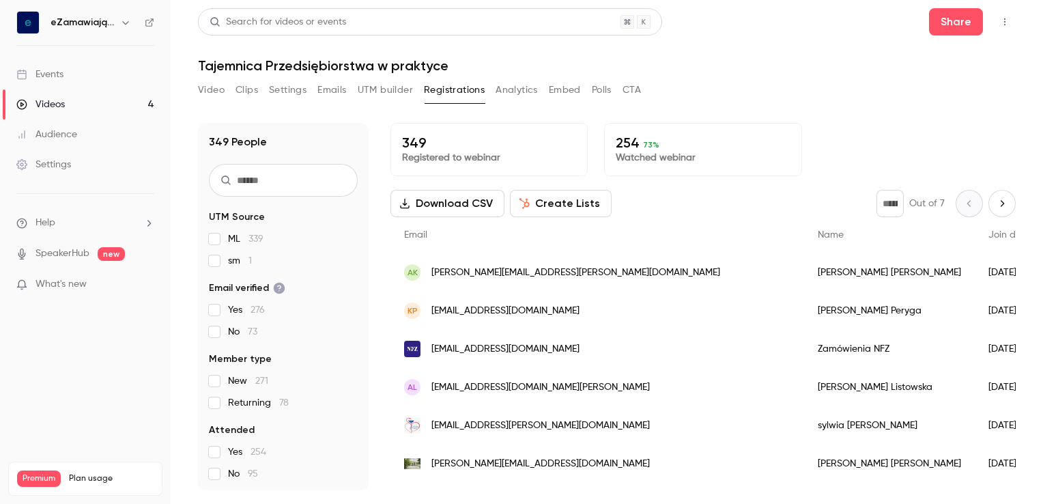
click at [457, 201] on button "Download CSV" at bounding box center [447, 203] width 114 height 27
drag, startPoint x: 954, startPoint y: 3, endPoint x: 686, endPoint y: 44, distance: 271.4
click at [686, 42] on header "Search for videos or events Share Tajemnica Przedsiębiorstwa w praktyce" at bounding box center [607, 41] width 818 height 66
click at [446, 195] on button "Download CSV" at bounding box center [447, 203] width 114 height 27
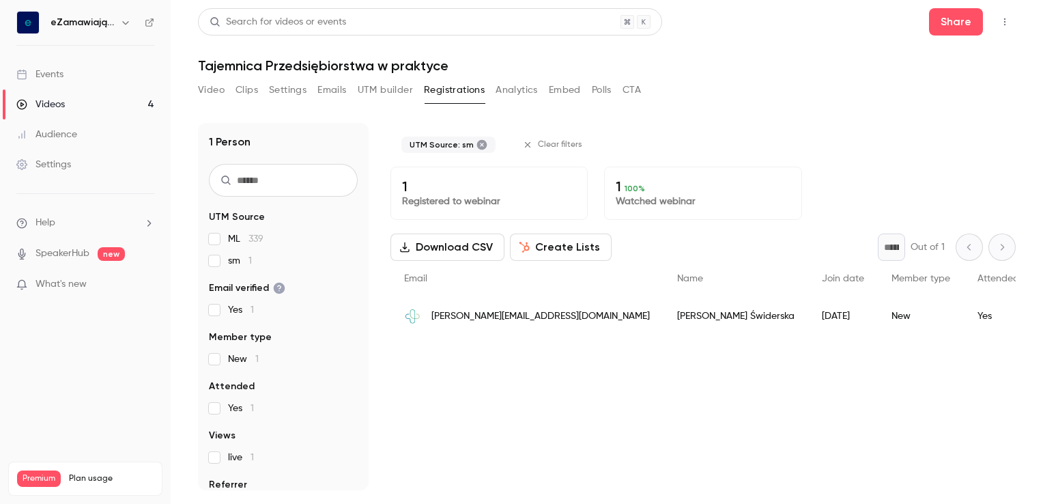
click at [964, 310] on div "Yes" at bounding box center [998, 316] width 69 height 38
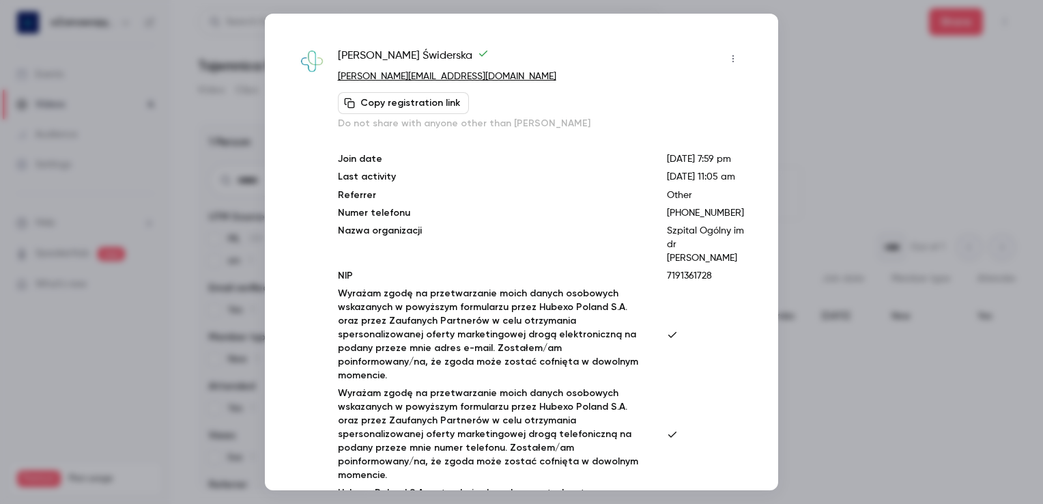
click at [824, 20] on div at bounding box center [521, 252] width 1043 height 504
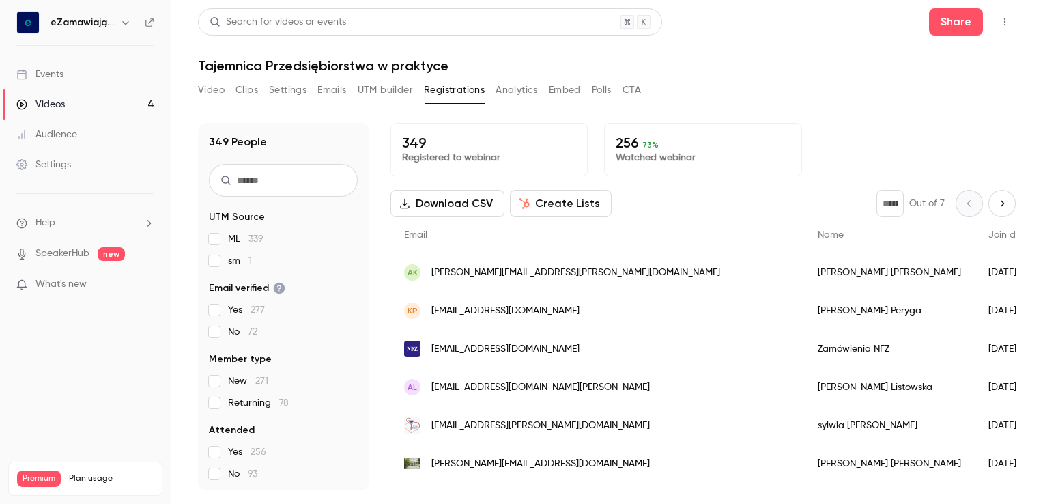
click at [915, 92] on div "Video Clips Settings Emails UTM builder Registrations Analytics Embed Polls CTA" at bounding box center [607, 92] width 818 height 27
